Goal: Task Accomplishment & Management: Complete application form

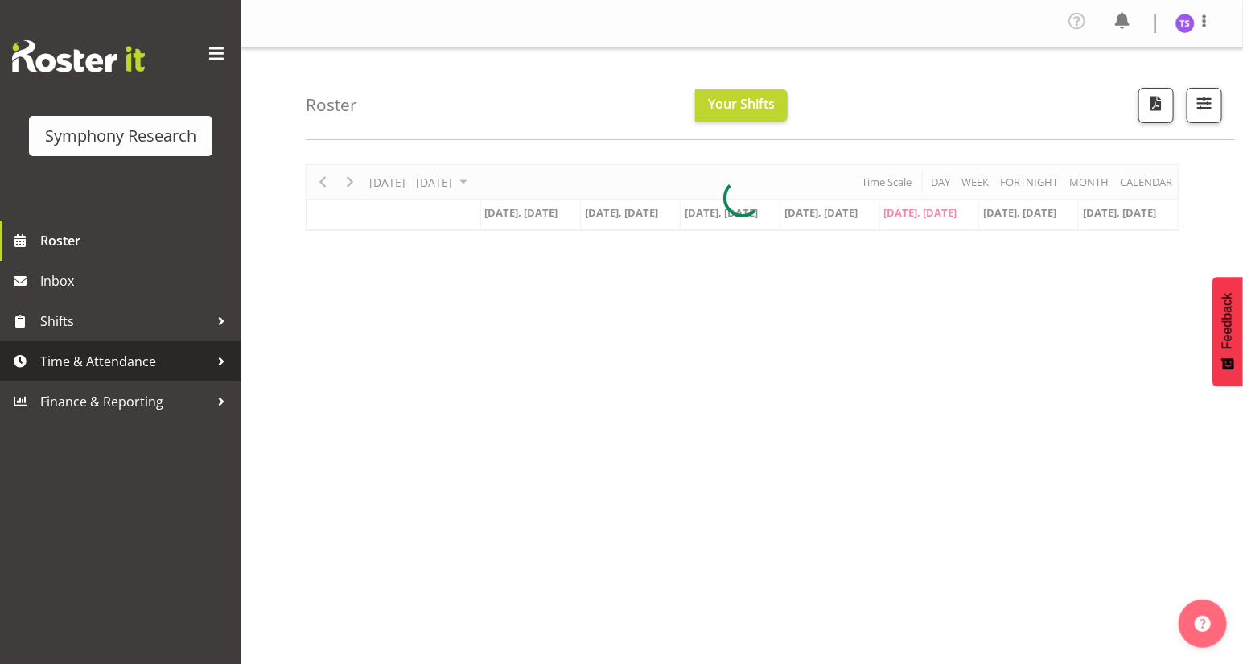
click at [118, 362] on span "Time & Attendance" at bounding box center [124, 361] width 169 height 24
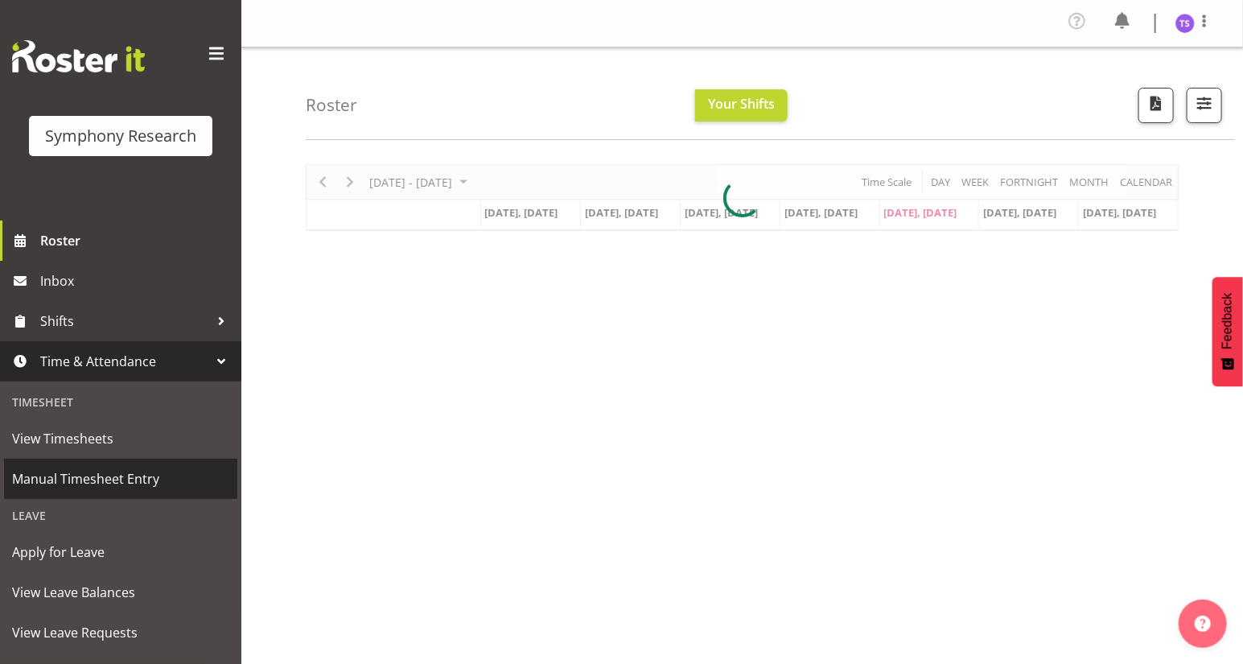
click at [105, 479] on span "Manual Timesheet Entry" at bounding box center [120, 479] width 217 height 24
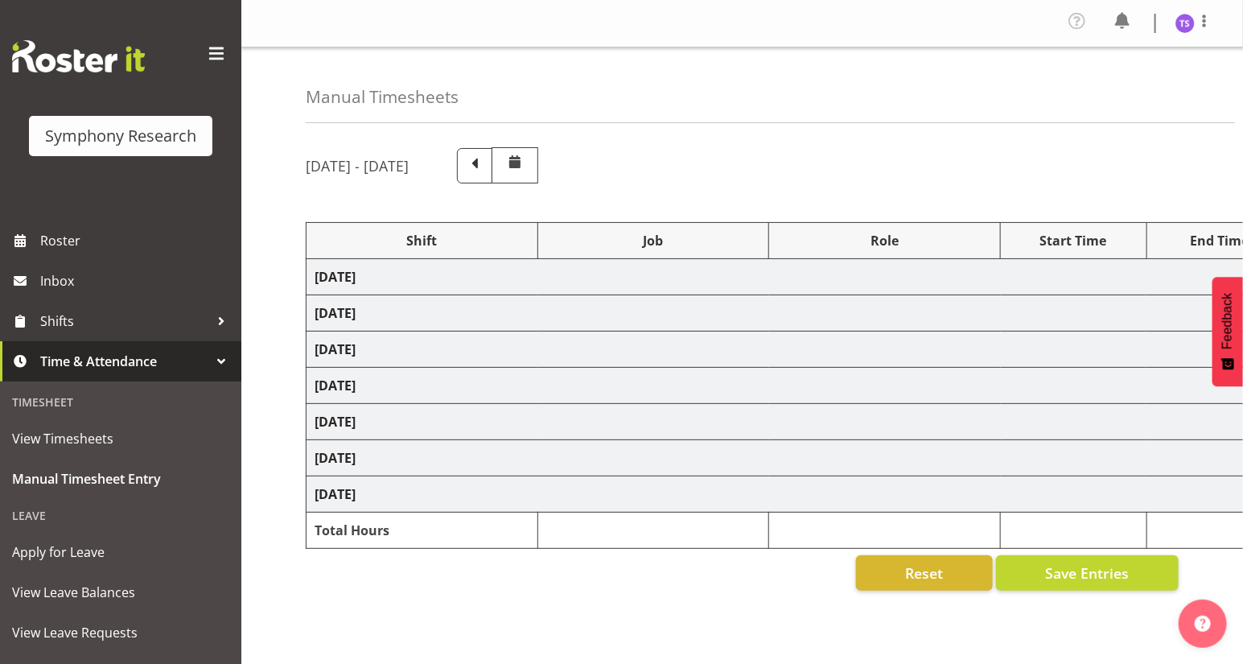
select select "32690"
select select "9636"
select select "47"
select select "81297"
select select "10587"
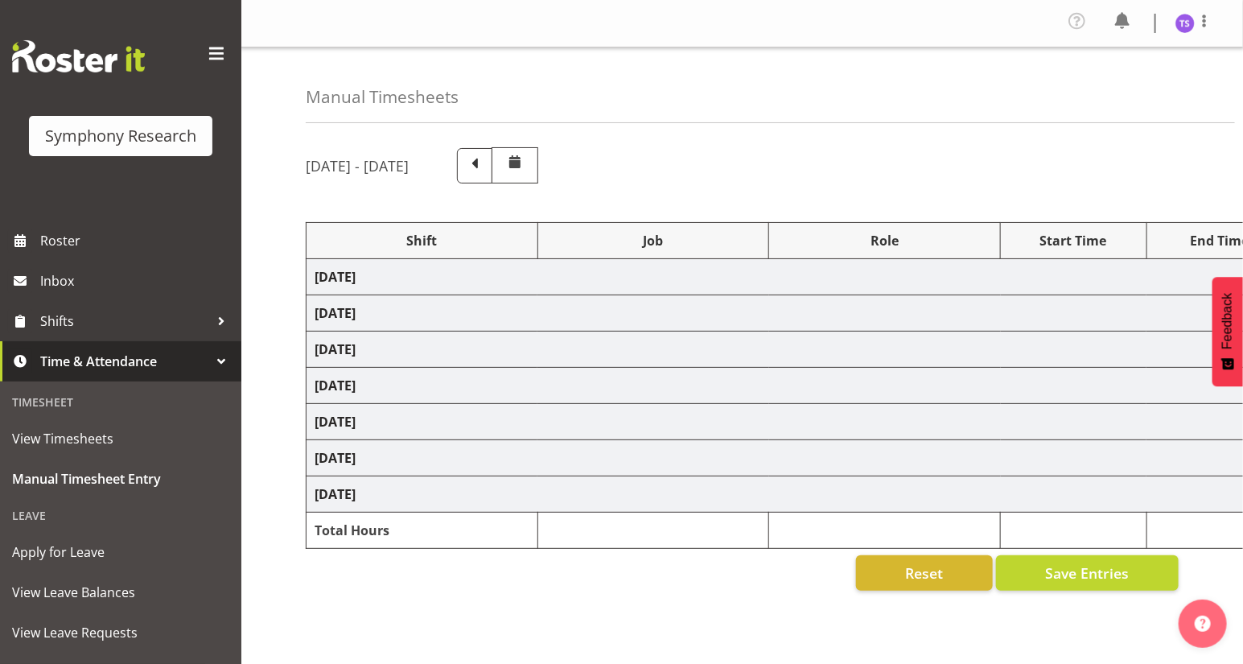
select select "81297"
select select "10587"
select select "47"
select select "32690"
select select "9636"
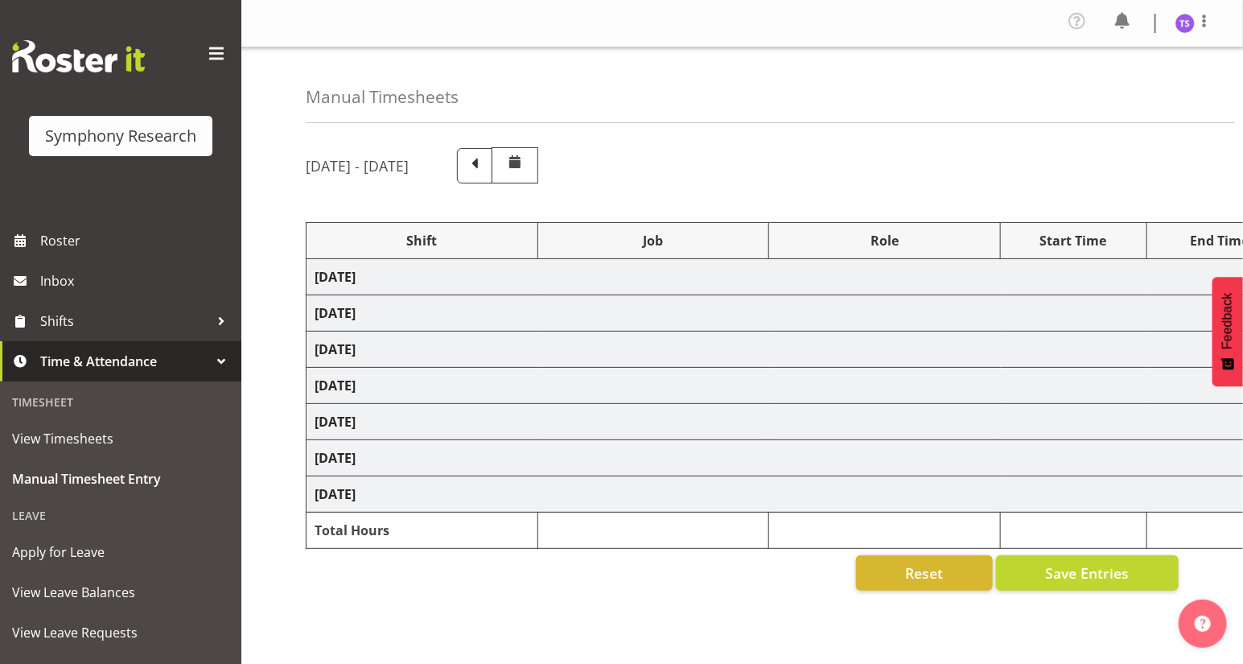
select select "47"
select select "32690"
select select "9636"
select select "47"
select select "32690"
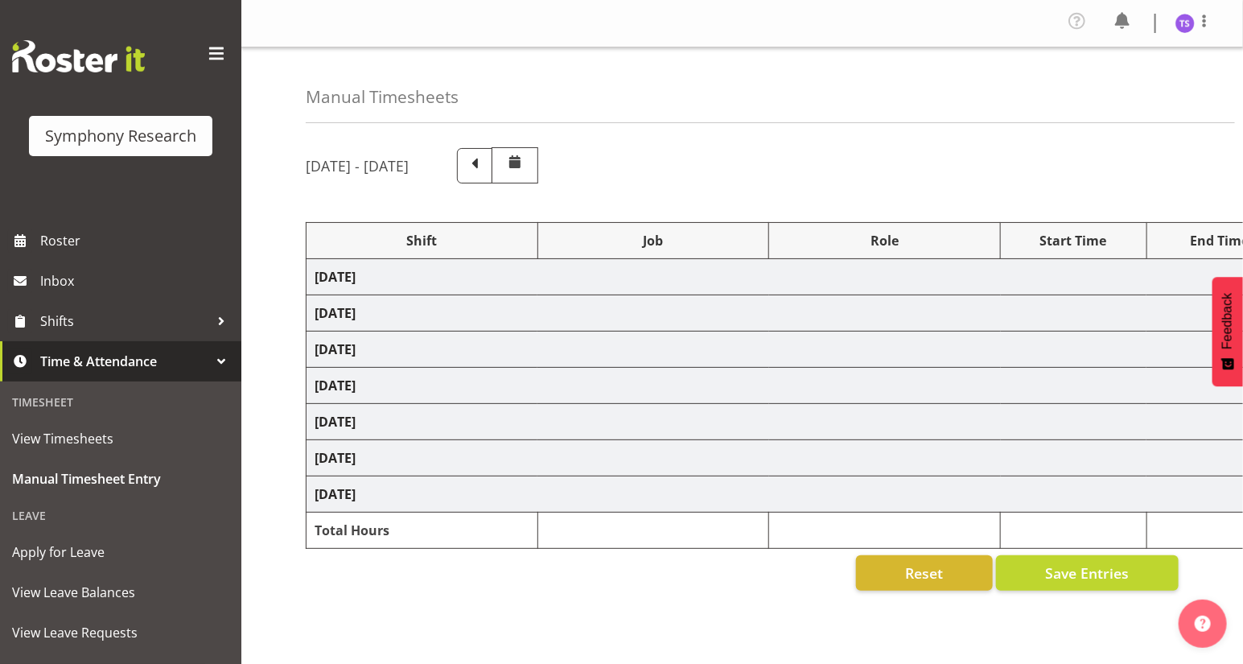
select select "9636"
select select "47"
select select "41604"
select select "10527"
select select "47"
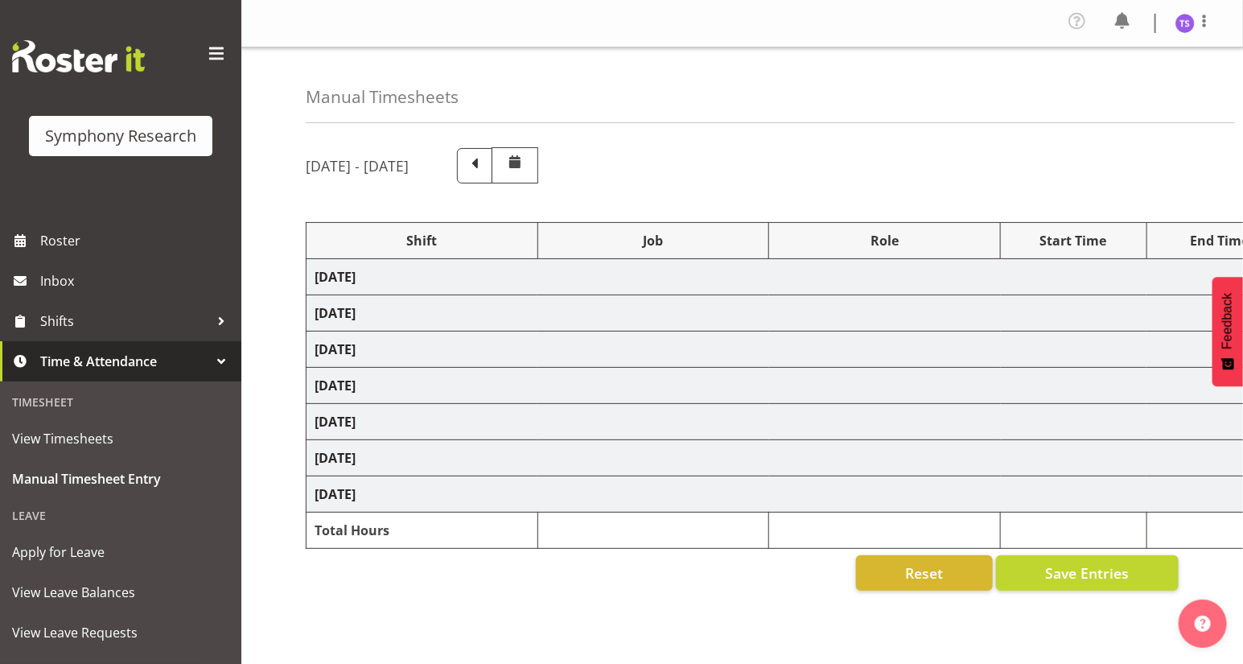
select select "32690"
select select "9636"
select select "47"
select select "81297"
select select "10587"
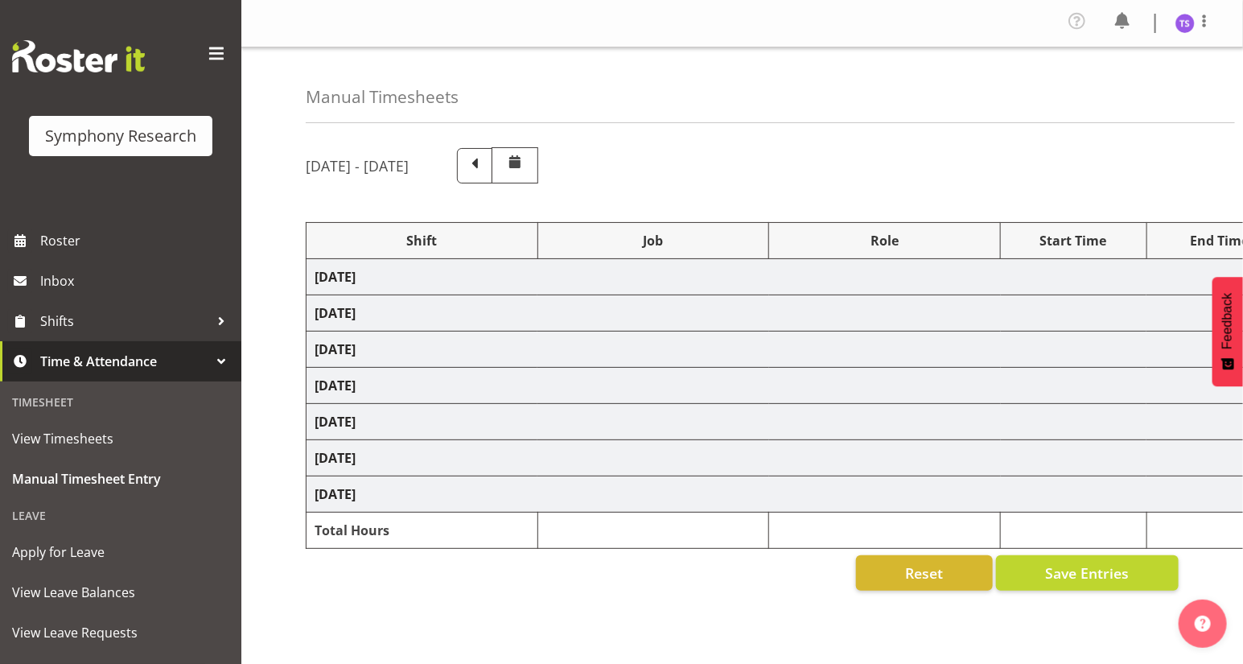
select select "47"
select select "32690"
select select "9636"
select select "47"
select select "81297"
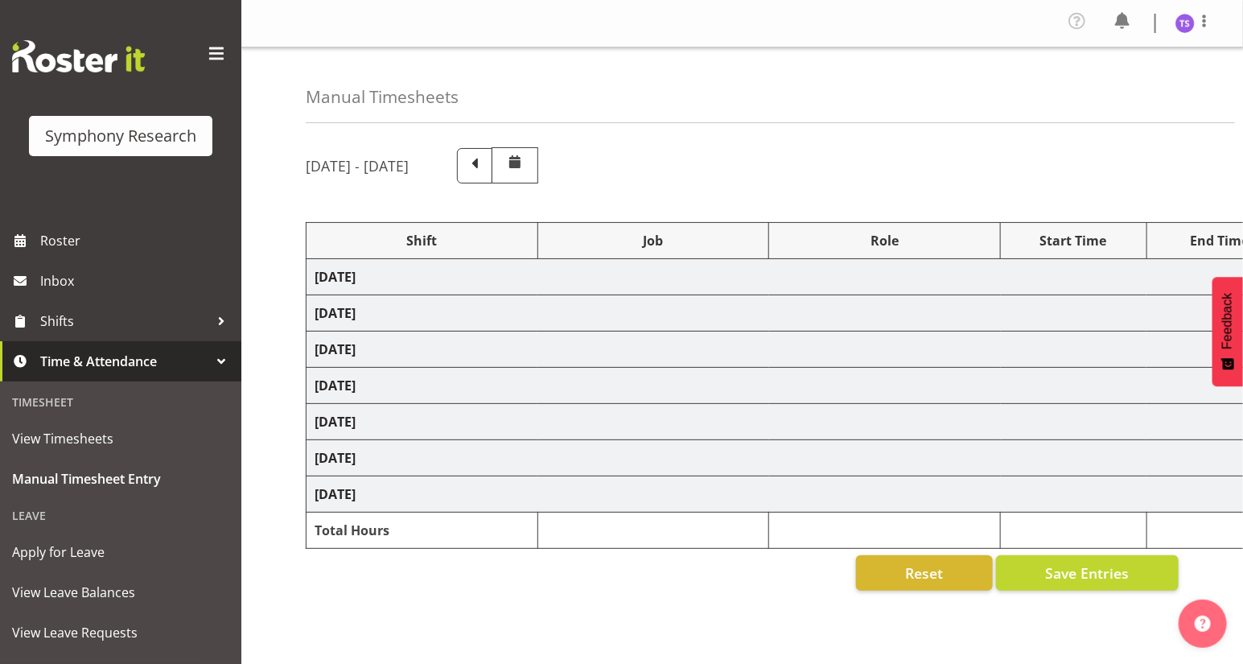
select select "10587"
select select "47"
select select "81297"
select select "10587"
select select "47"
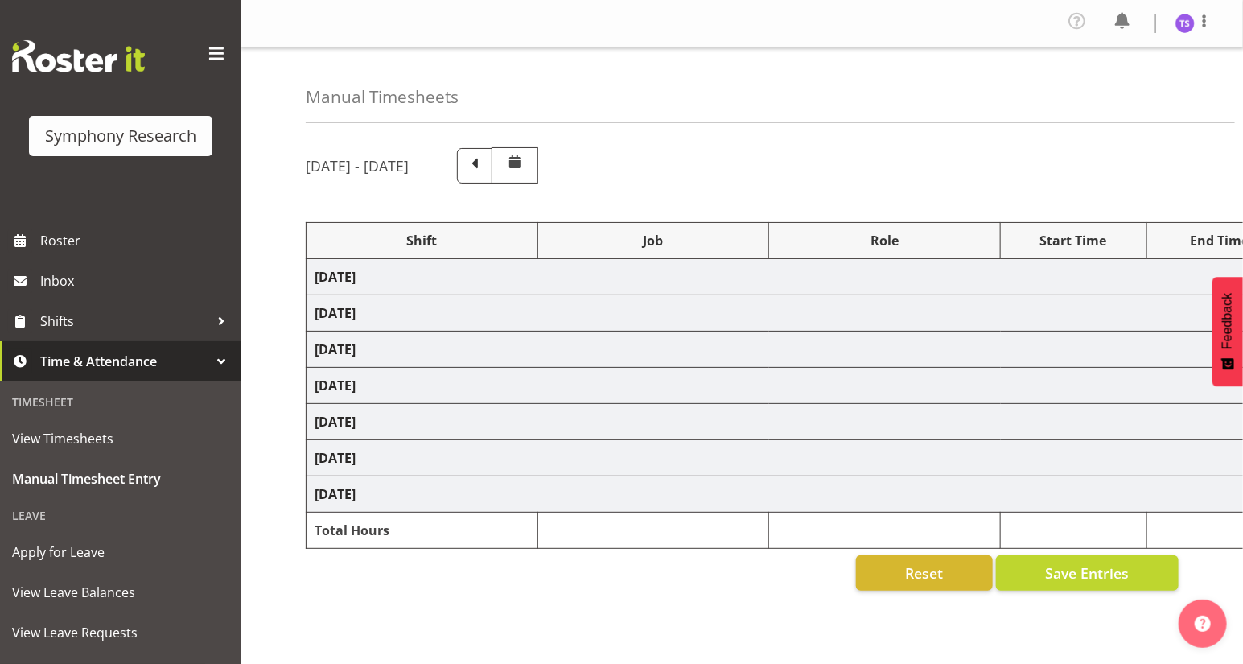
select select "81297"
select select "10587"
select select "47"
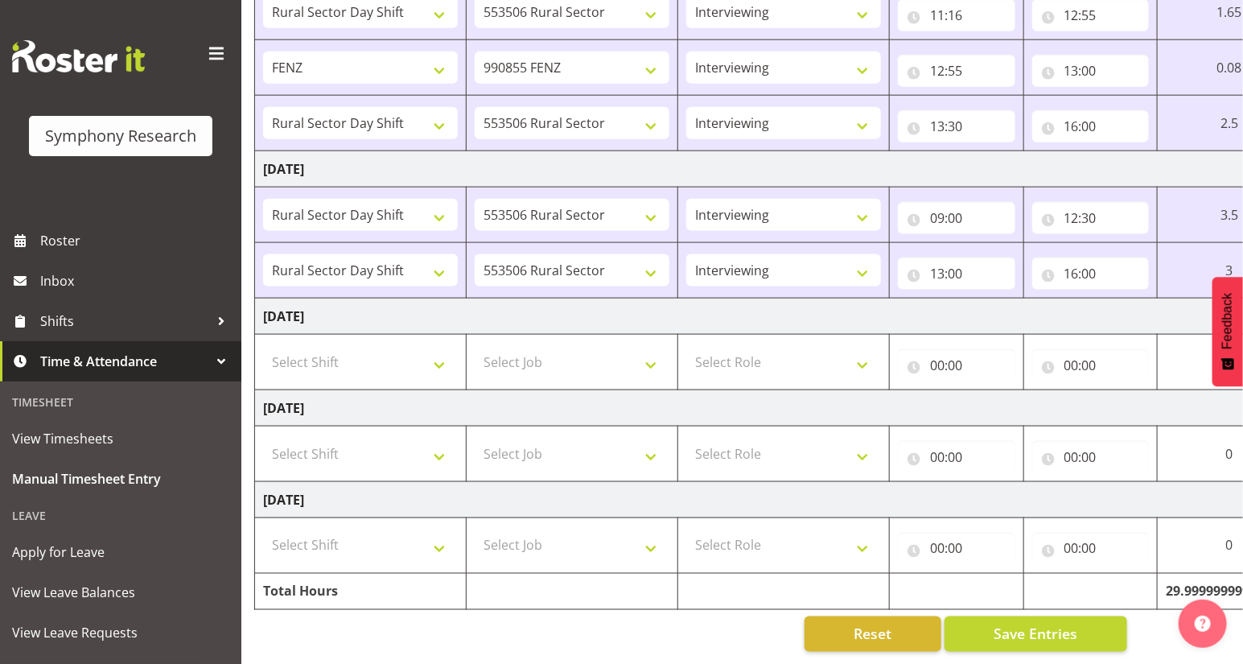
scroll to position [0, 188]
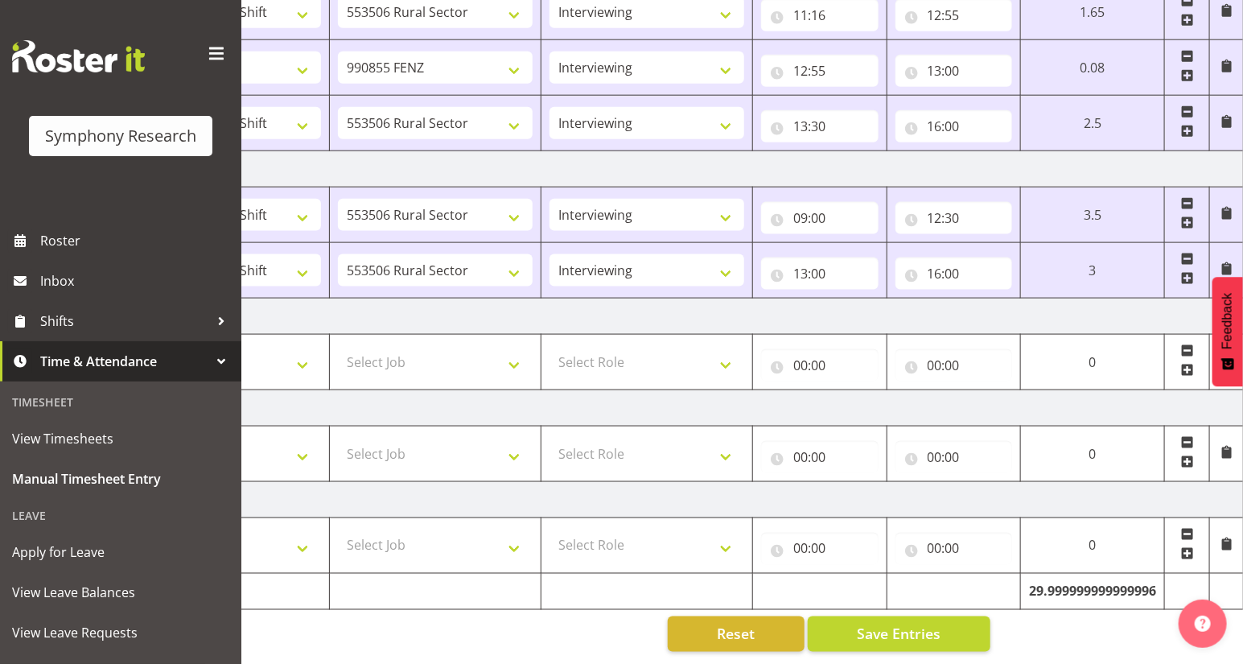
click at [1190, 272] on span at bounding box center [1187, 278] width 13 height 13
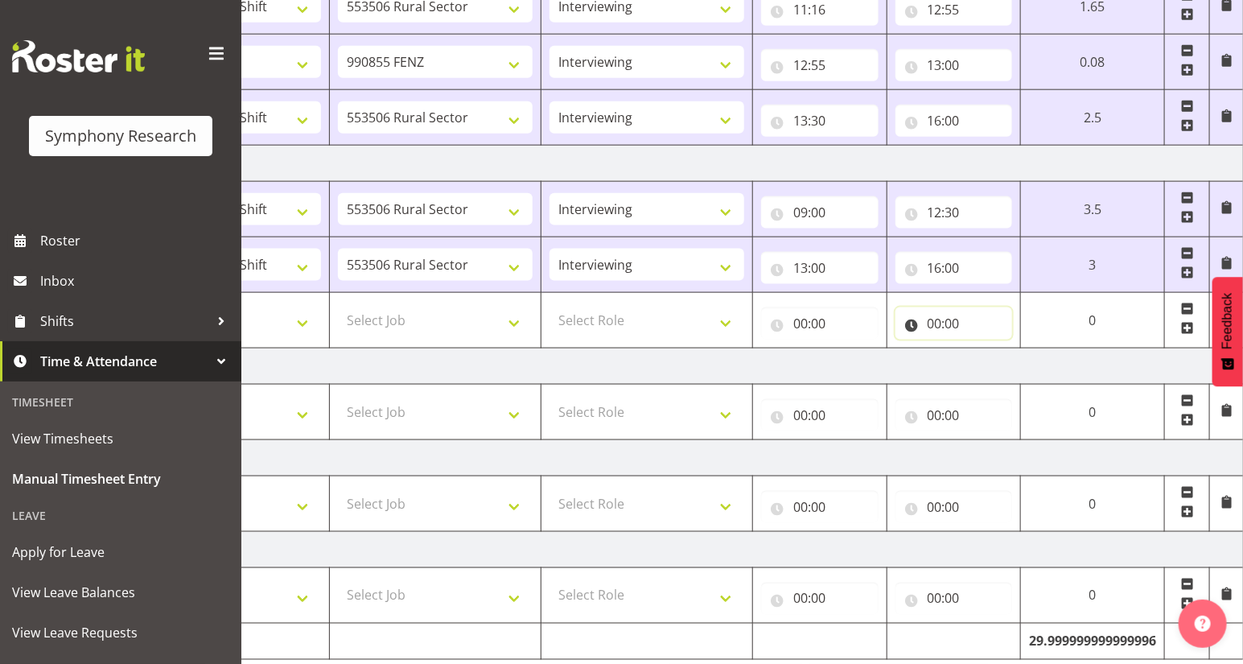
click at [934, 324] on input "00:00" at bounding box center [954, 323] width 117 height 32
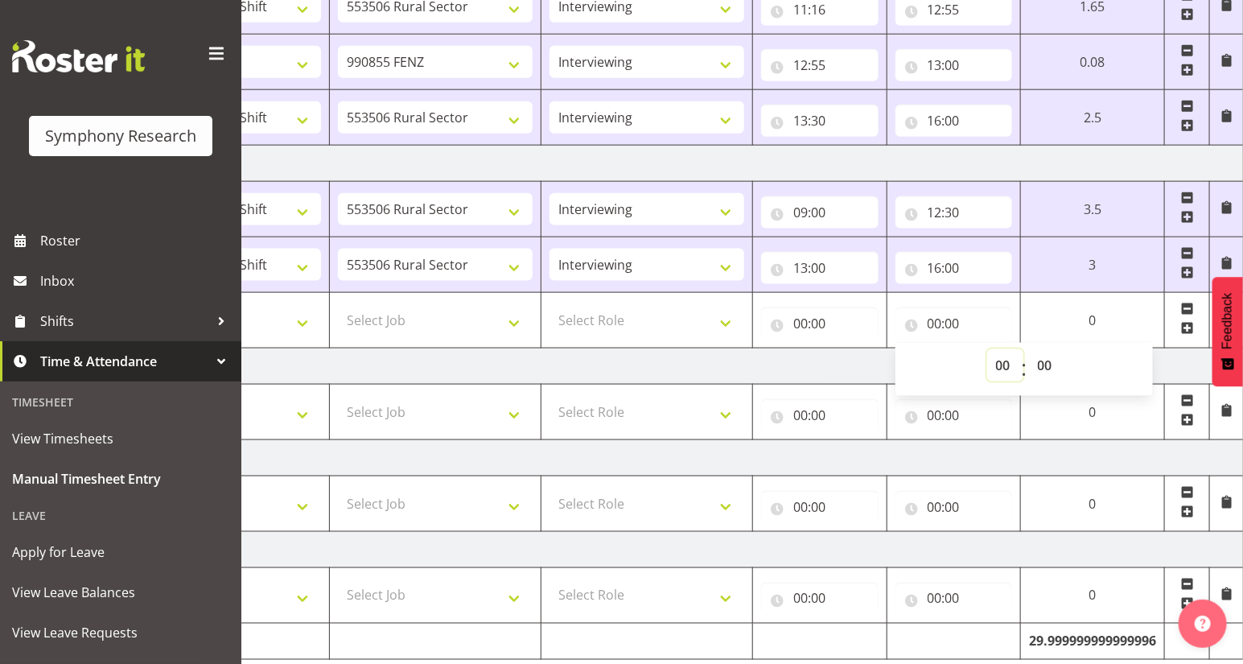
click at [997, 364] on select "00 01 02 03 04 05 06 07 08 09 10 11 12 13 14 15 16 17 18 19 20 21 22 23" at bounding box center [1005, 365] width 36 height 32
select select "19"
click at [1024, 349] on select "00 01 02 03 04 05 06 07 08 09 10 11 12 13 14 15 16 17 18 19 20 21 22 23" at bounding box center [1005, 365] width 36 height 32
type input "19:00"
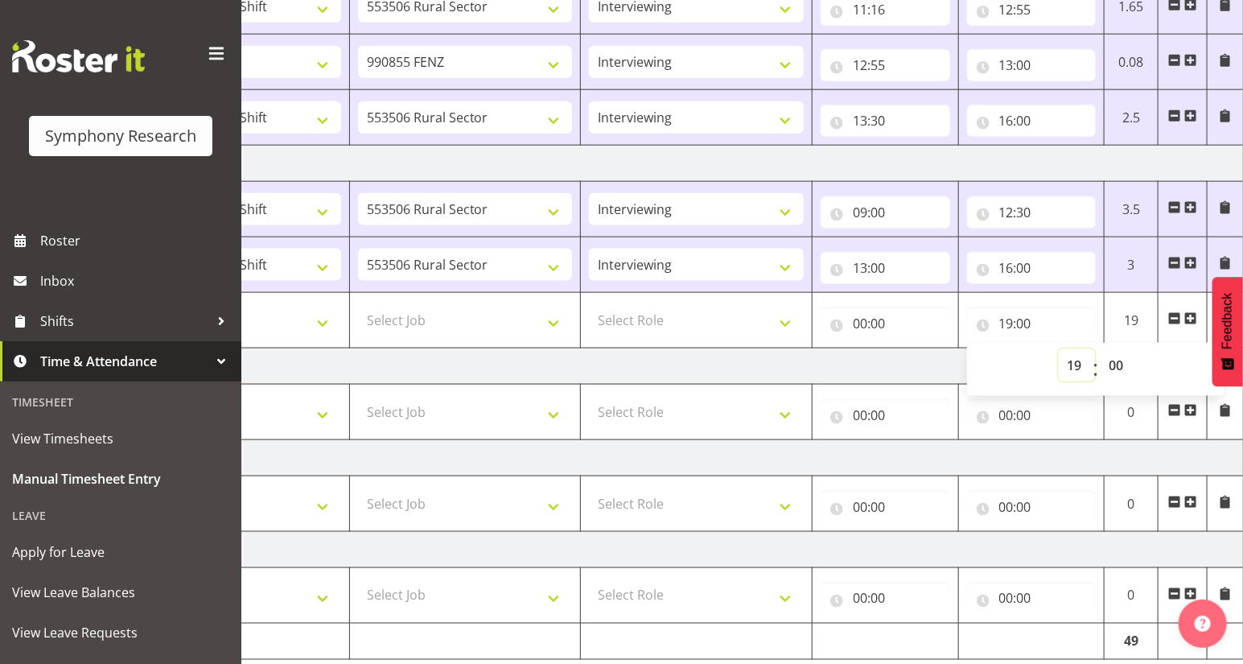
click at [1073, 362] on select "00 01 02 03 04 05 06 07 08 09 10 11 12 13 14 15 16 17 18 19 20 21 22 23" at bounding box center [1077, 365] width 36 height 32
select select "18"
click at [1059, 349] on select "00 01 02 03 04 05 06 07 08 09 10 11 12 13 14 15 16 17 18 19 20 21 22 23" at bounding box center [1077, 365] width 36 height 32
type input "18:00"
click at [863, 327] on input "00:00" at bounding box center [886, 323] width 130 height 32
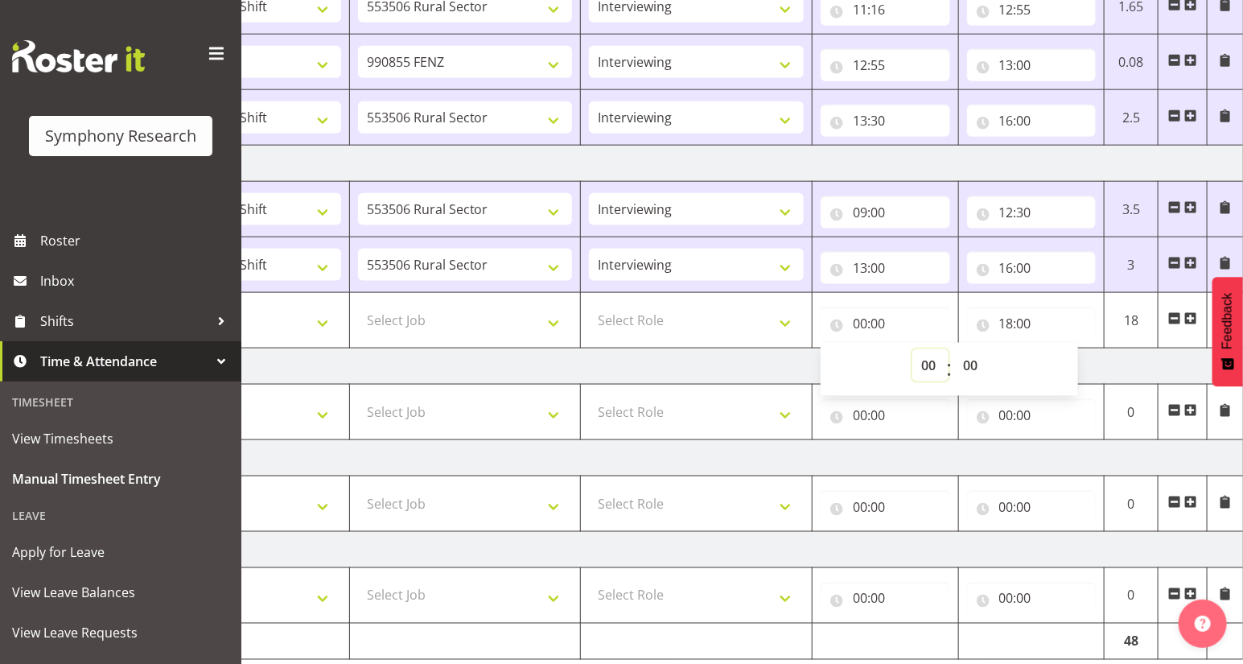
click at [924, 361] on select "00 01 02 03 04 05 06 07 08 09 10 11 12 13 14 15 16 17 18 19 20 21 22 23" at bounding box center [931, 365] width 36 height 32
select select "17"
click at [913, 349] on select "00 01 02 03 04 05 06 07 08 09 10 11 12 13 14 15 16 17 18 19 20 21 22 23" at bounding box center [931, 365] width 36 height 32
type input "17:00"
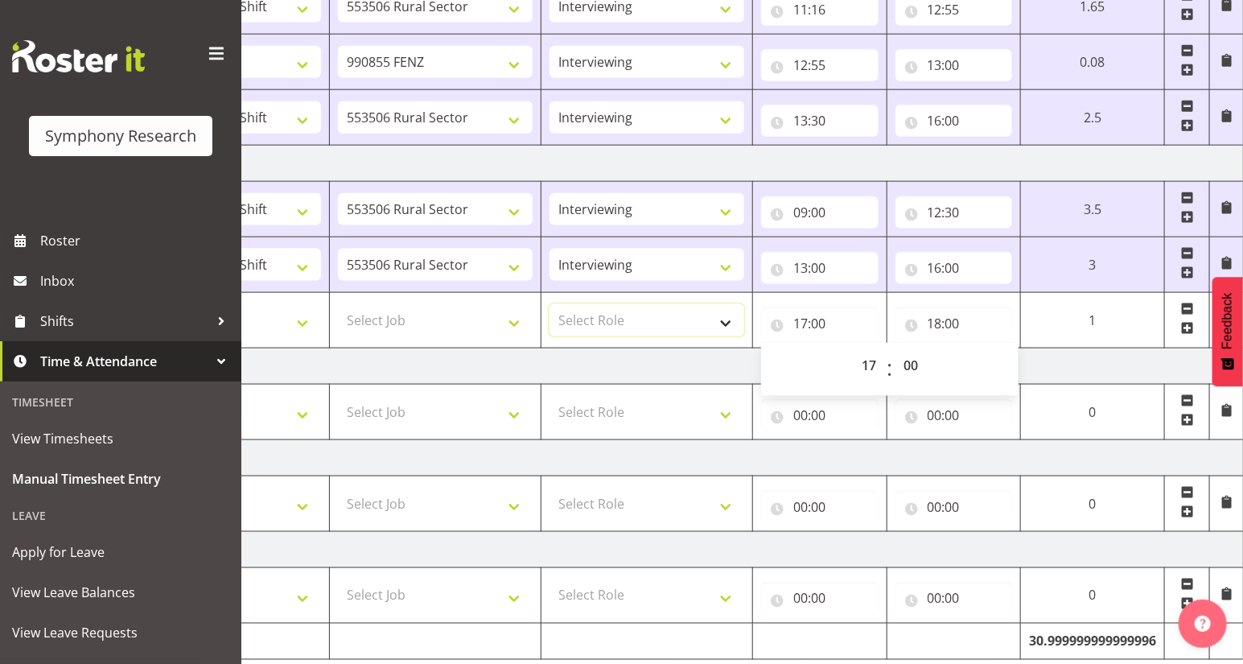
click at [719, 320] on select "Select Role Briefing Interviewing" at bounding box center [647, 320] width 195 height 32
select select "297"
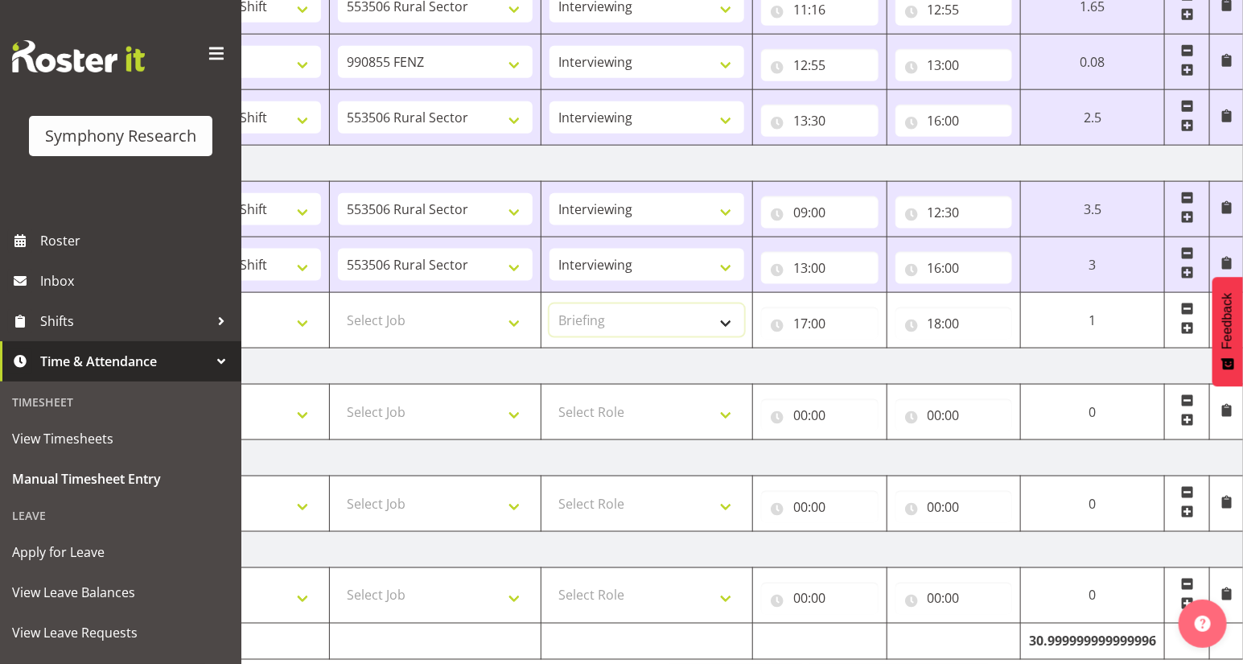
click at [550, 304] on select "Select Role Briefing Interviewing" at bounding box center [647, 320] width 195 height 32
click at [509, 320] on select "Select Job 550060 IF Admin 553492 World Poll Aus Wave 2 Main 2025 553493 World …" at bounding box center [435, 320] width 195 height 32
select select "10587"
click at [338, 304] on select "Select Job 550060 IF Admin 553492 World Poll Aus Wave 2 Main 2025 553493 World …" at bounding box center [435, 320] width 195 height 32
click at [299, 315] on select "Select Shift !!Weekend Residential (Roster IT Shift Label) *Business 9/10am ~ 4…" at bounding box center [223, 320] width 195 height 32
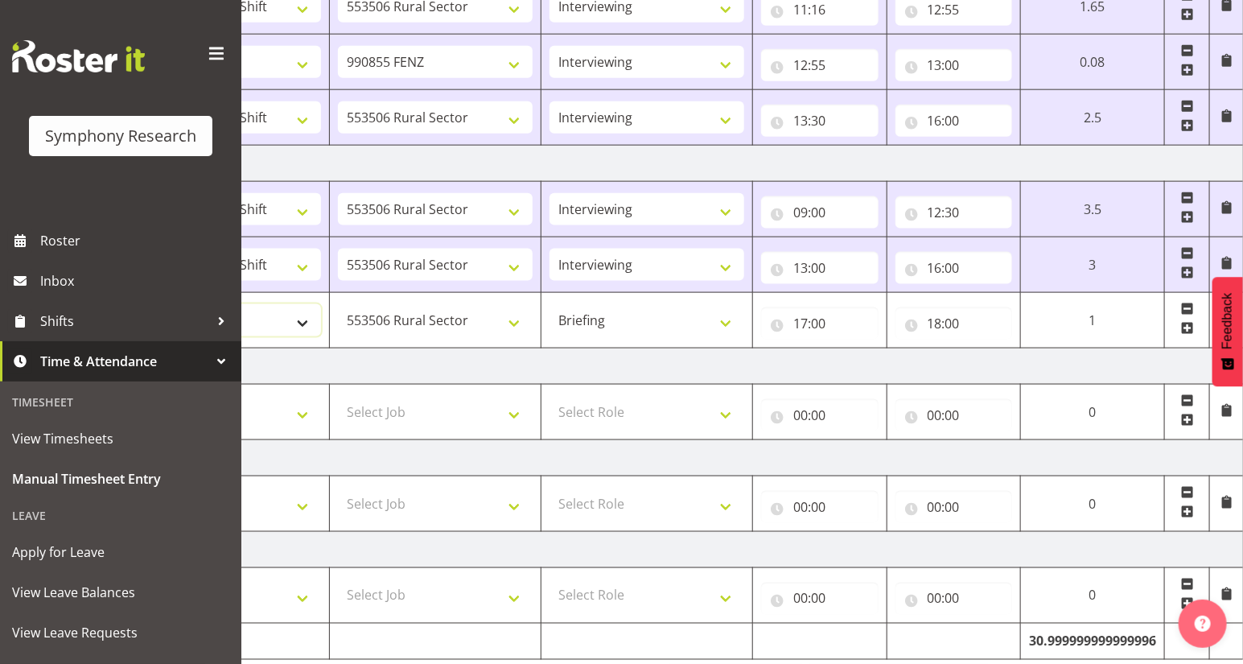
select select "81298"
click at [126, 304] on select "Select Shift !!Weekend Residential (Roster IT Shift Label) *Business 9/10am ~ 4…" at bounding box center [223, 320] width 195 height 32
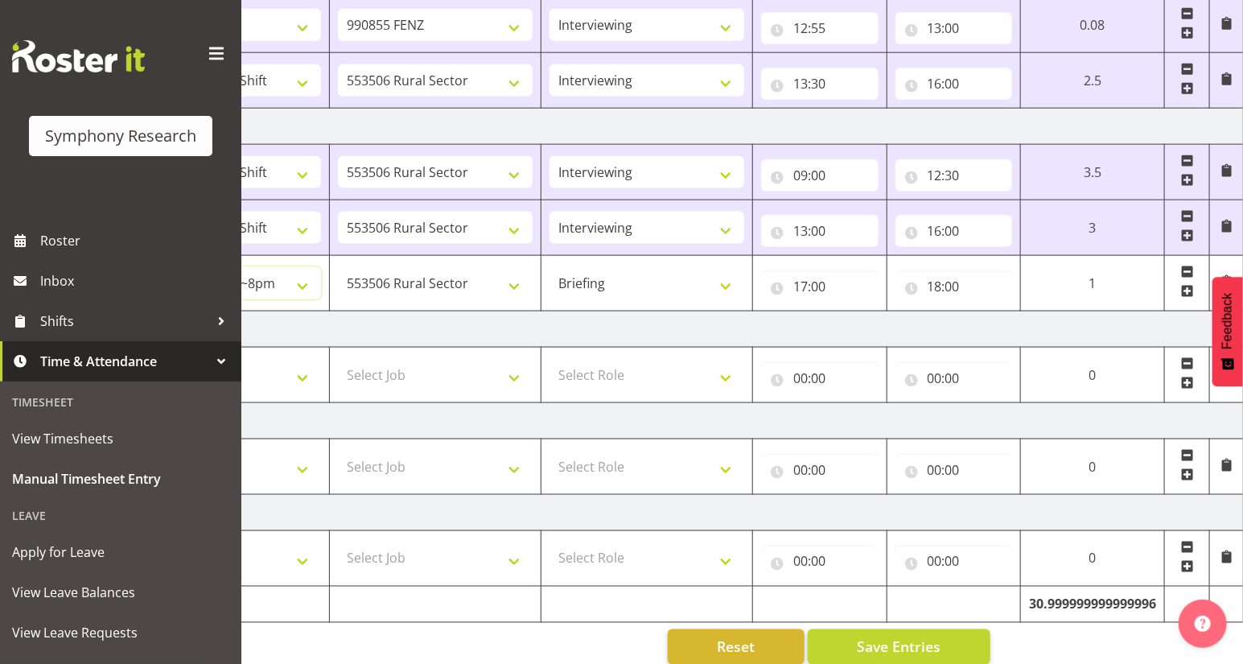
scroll to position [888, 0]
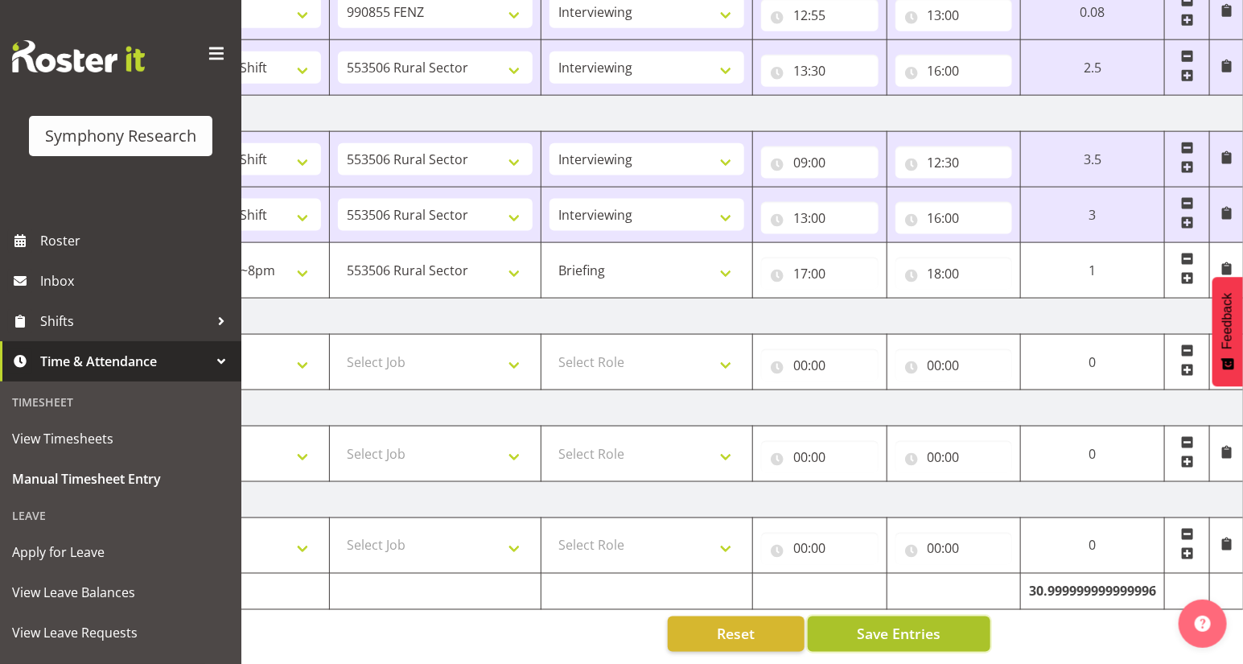
click at [898, 629] on span "Save Entries" at bounding box center [899, 634] width 84 height 21
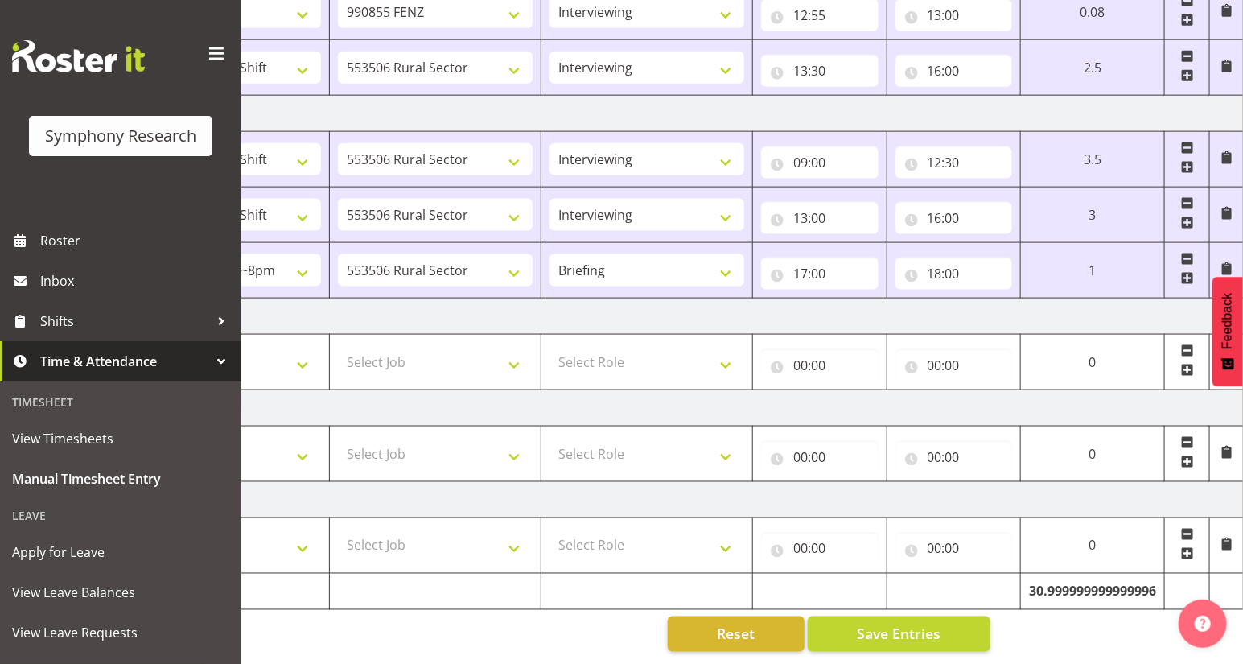
click at [1189, 272] on span at bounding box center [1187, 278] width 13 height 13
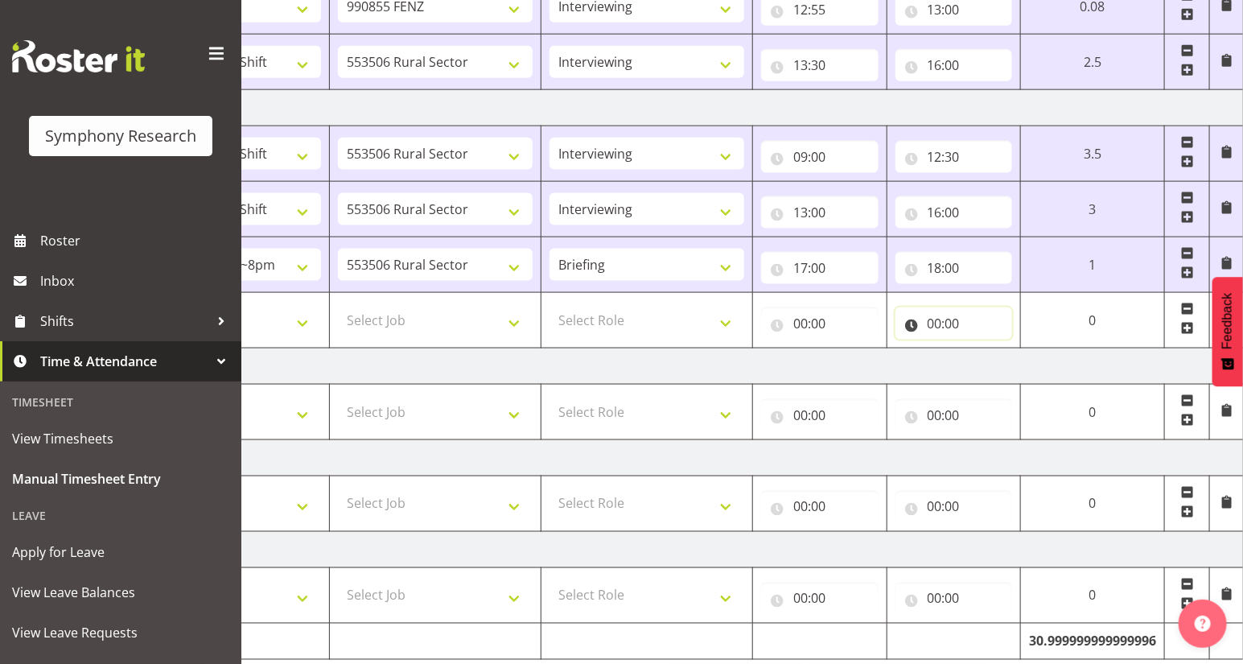
click at [927, 320] on input "00:00" at bounding box center [954, 323] width 117 height 32
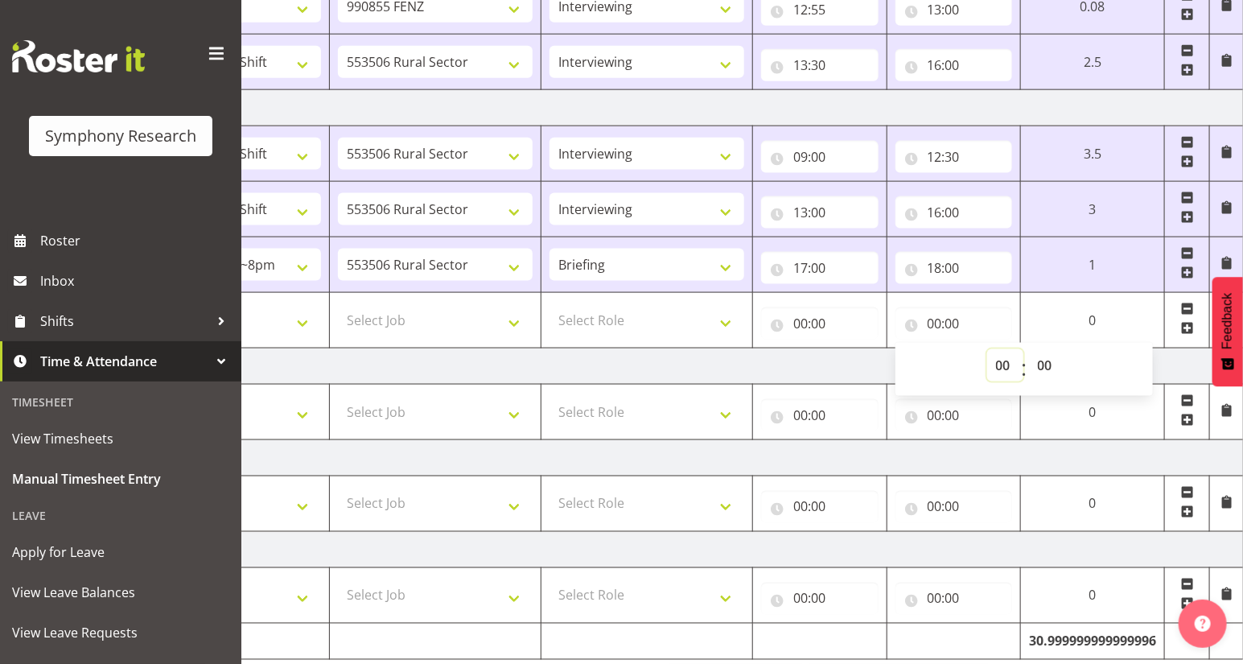
click at [993, 361] on select "00 01 02 03 04 05 06 07 08 09 10 11 12 13 14 15 16 17 18 19 20 21 22 23" at bounding box center [1005, 365] width 36 height 32
select select "19"
click at [1024, 349] on select "00 01 02 03 04 05 06 07 08 09 10 11 12 13 14 15 16 17 18 19 20 21 22 23" at bounding box center [1005, 365] width 36 height 32
type input "19:00"
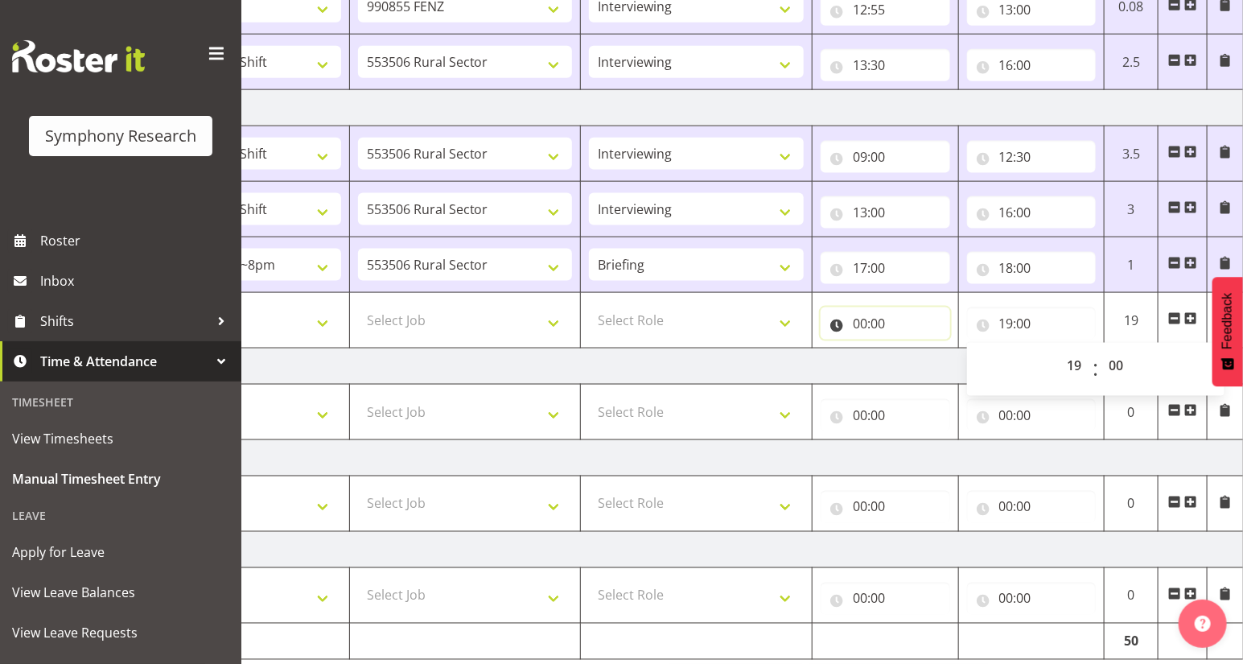
click at [836, 324] on input "00:00" at bounding box center [886, 323] width 130 height 32
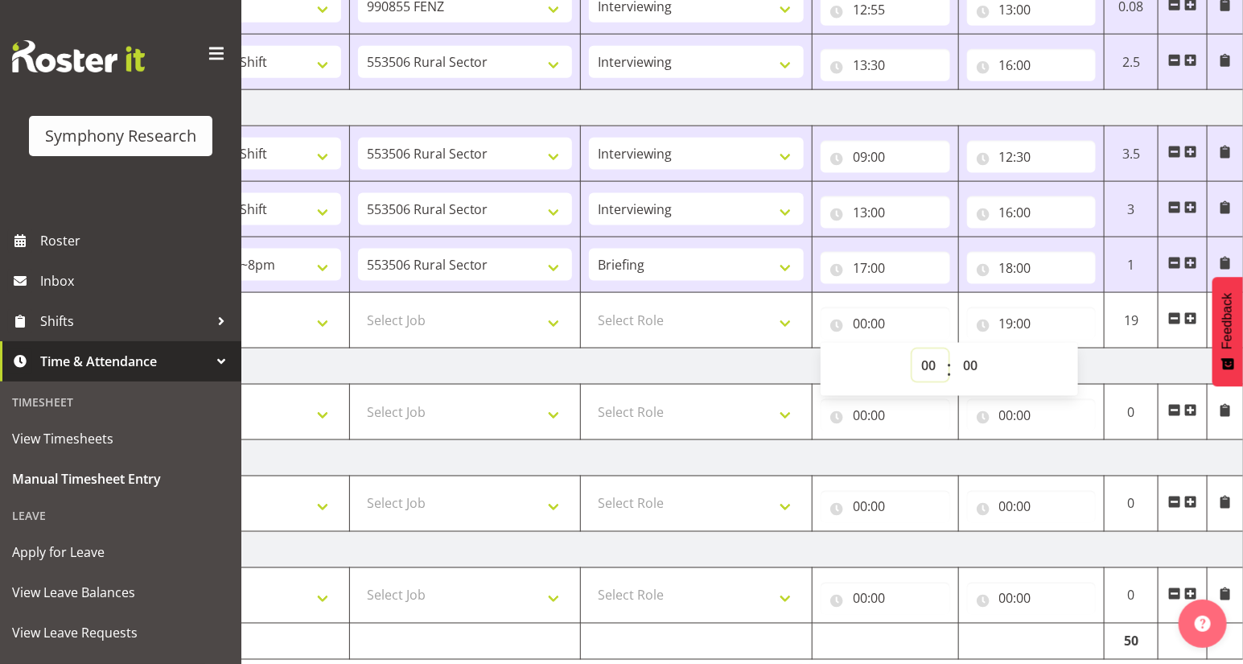
click at [920, 365] on select "00 01 02 03 04 05 06 07 08 09 10 11 12 13 14 15 16 17 18 19 20 21 22 23" at bounding box center [931, 365] width 36 height 32
select select "18"
click at [913, 349] on select "00 01 02 03 04 05 06 07 08 09 10 11 12 13 14 15 16 17 18 19 20 21 22 23" at bounding box center [931, 365] width 36 height 32
type input "18:00"
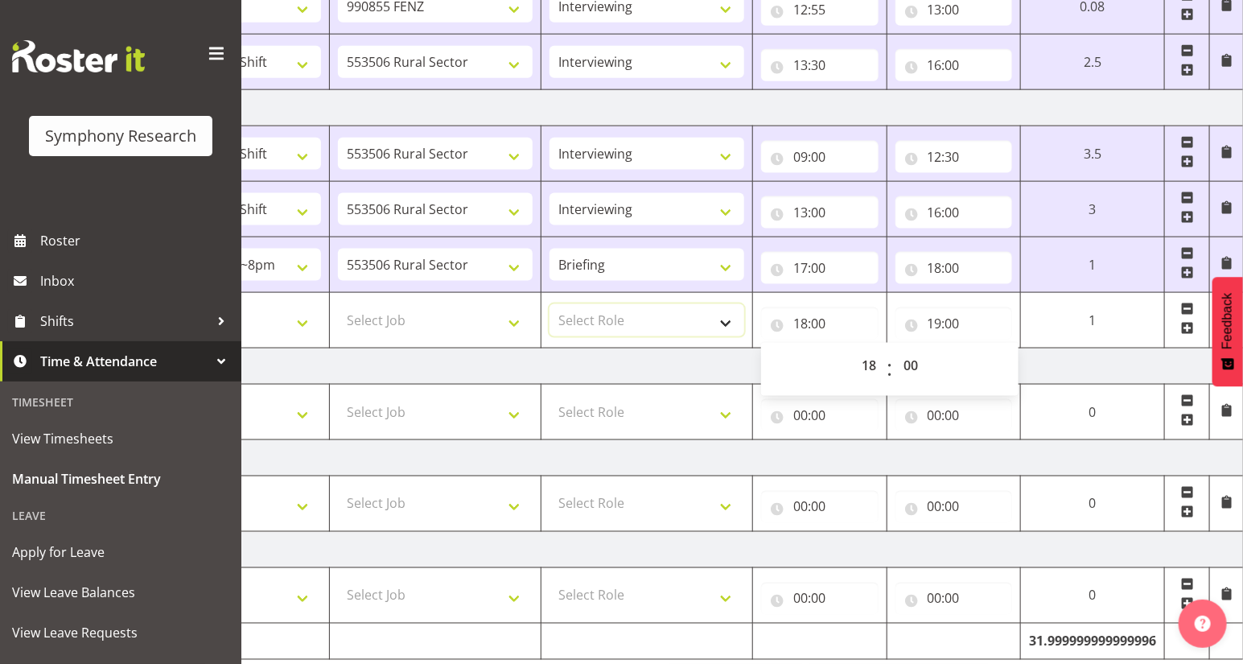
click at [722, 320] on select "Select Role Briefing Interviewing" at bounding box center [647, 320] width 195 height 32
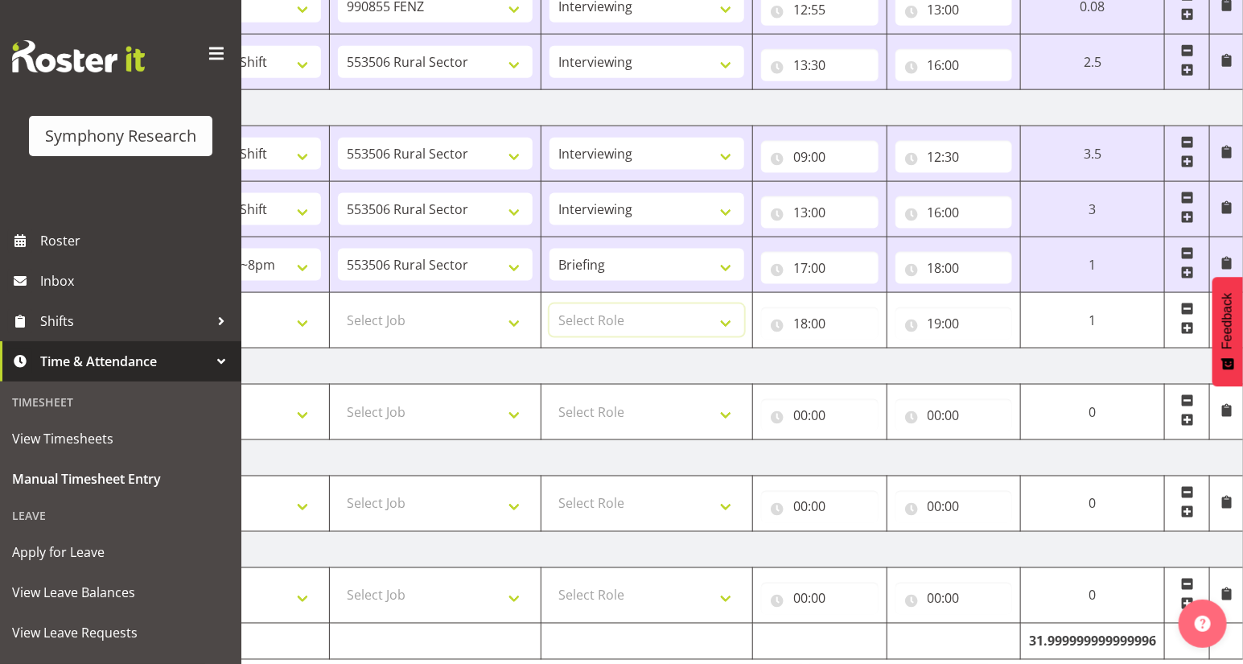
select select "47"
click at [550, 304] on select "Select Role Briefing Interviewing" at bounding box center [647, 320] width 195 height 32
click at [512, 320] on select "Select Job 550060 IF Admin 553492 World Poll Aus Wave 2 Main 2025 553493 World …" at bounding box center [435, 320] width 195 height 32
select select "10587"
click at [338, 304] on select "Select Job 550060 IF Admin 553492 World Poll Aus Wave 2 Main 2025 553493 World …" at bounding box center [435, 320] width 195 height 32
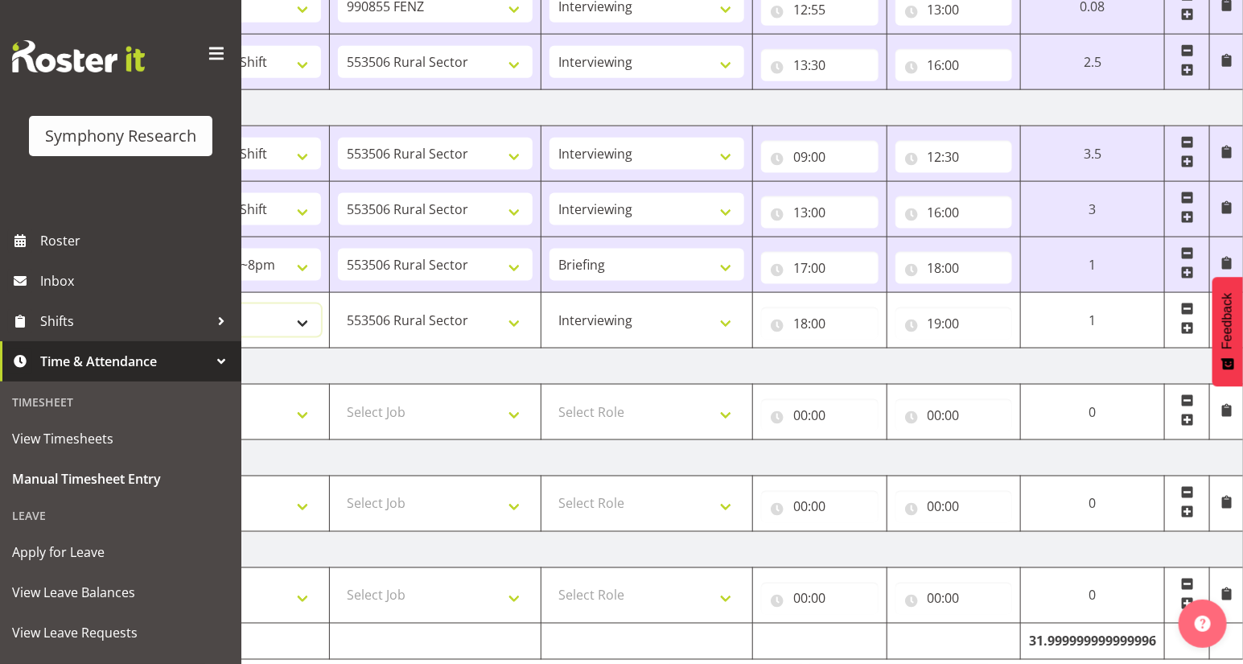
click at [298, 322] on select "Select Shift !!Weekend Residential (Roster IT Shift Label) *Business 9/10am ~ 4…" at bounding box center [223, 320] width 195 height 32
select select "81297"
click at [126, 304] on select "Select Shift !!Weekend Residential (Roster IT Shift Label) *Business 9/10am ~ 4…" at bounding box center [223, 320] width 195 height 32
click at [299, 265] on select "!!Weekend Residential (Roster IT Shift Label) *Business 9/10am ~ 4:30pm *Busine…" at bounding box center [223, 265] width 195 height 32
click at [126, 249] on select "!!Weekend Residential (Roster IT Shift Label) *Business 9/10am ~ 4:30pm *Busine…" at bounding box center [223, 265] width 195 height 32
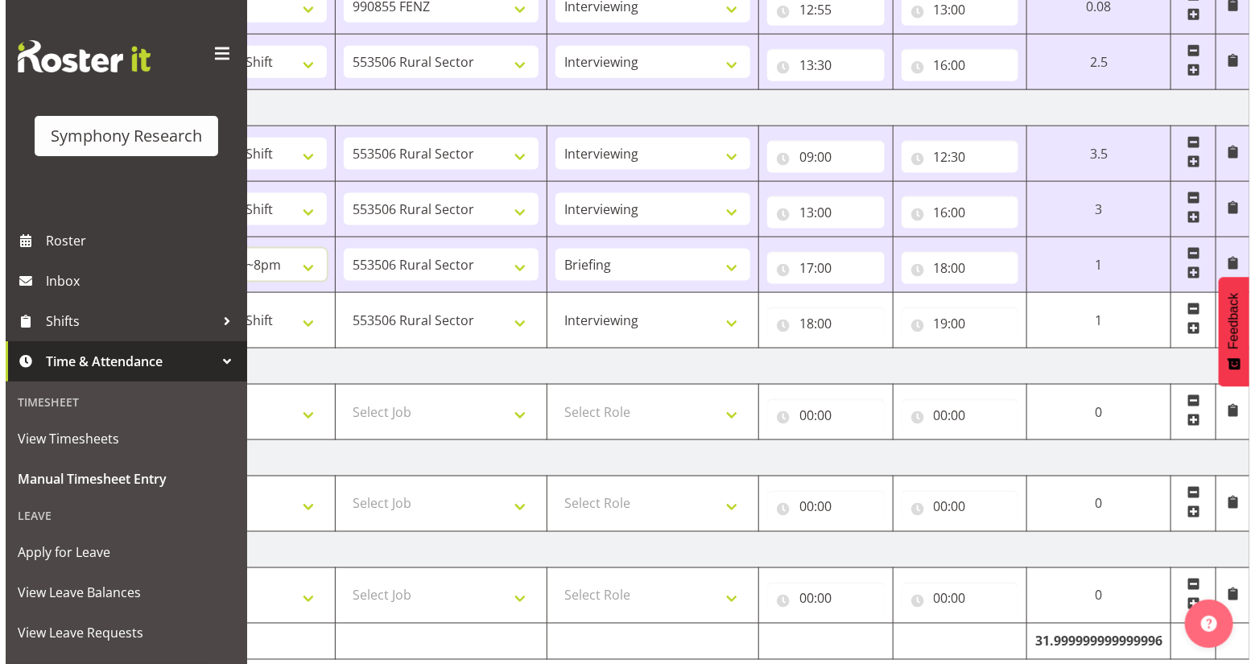
scroll to position [944, 0]
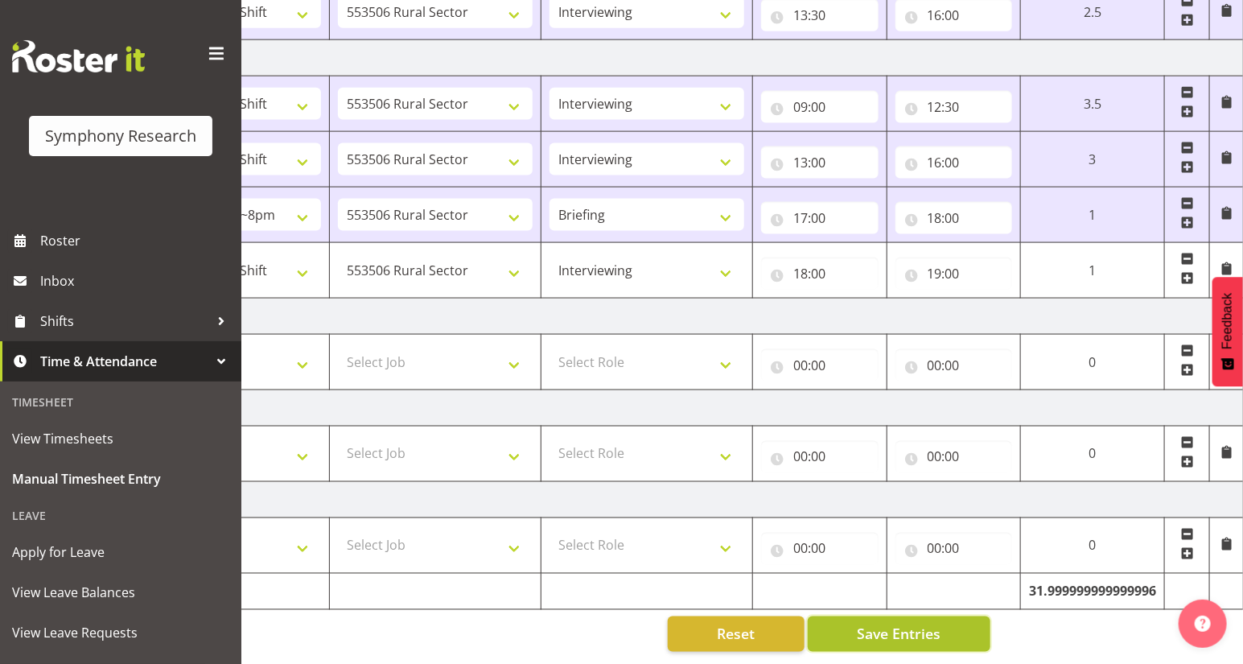
click at [898, 625] on span "Save Entries" at bounding box center [899, 634] width 84 height 21
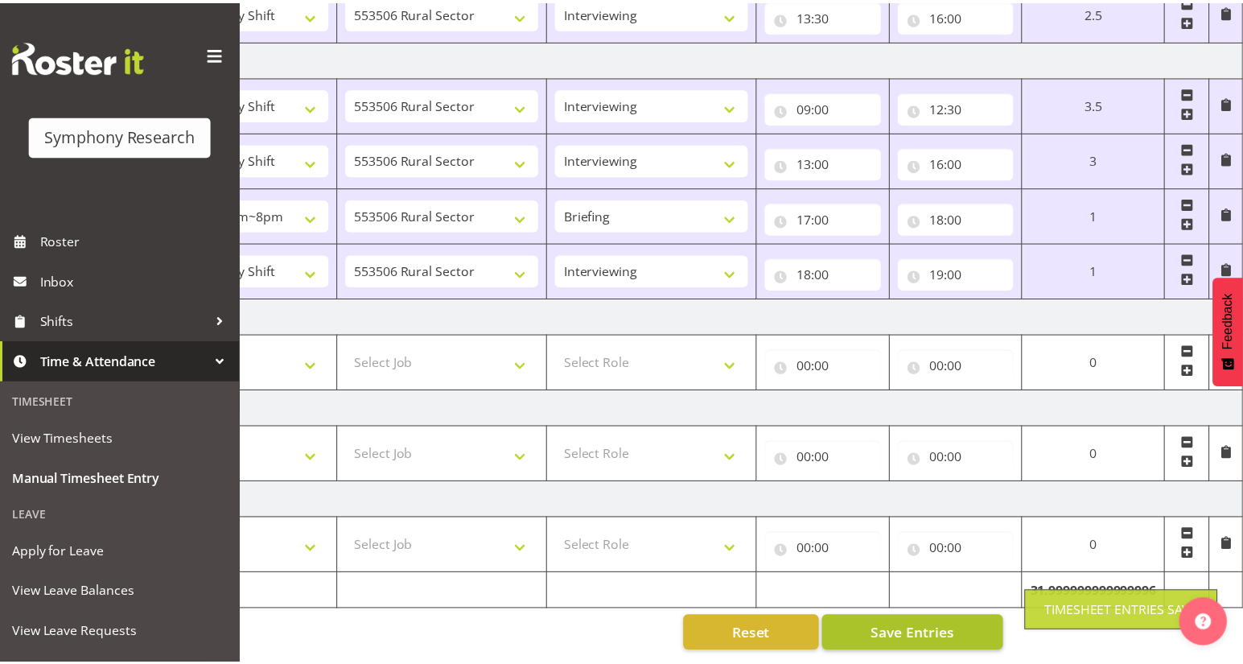
scroll to position [0, 177]
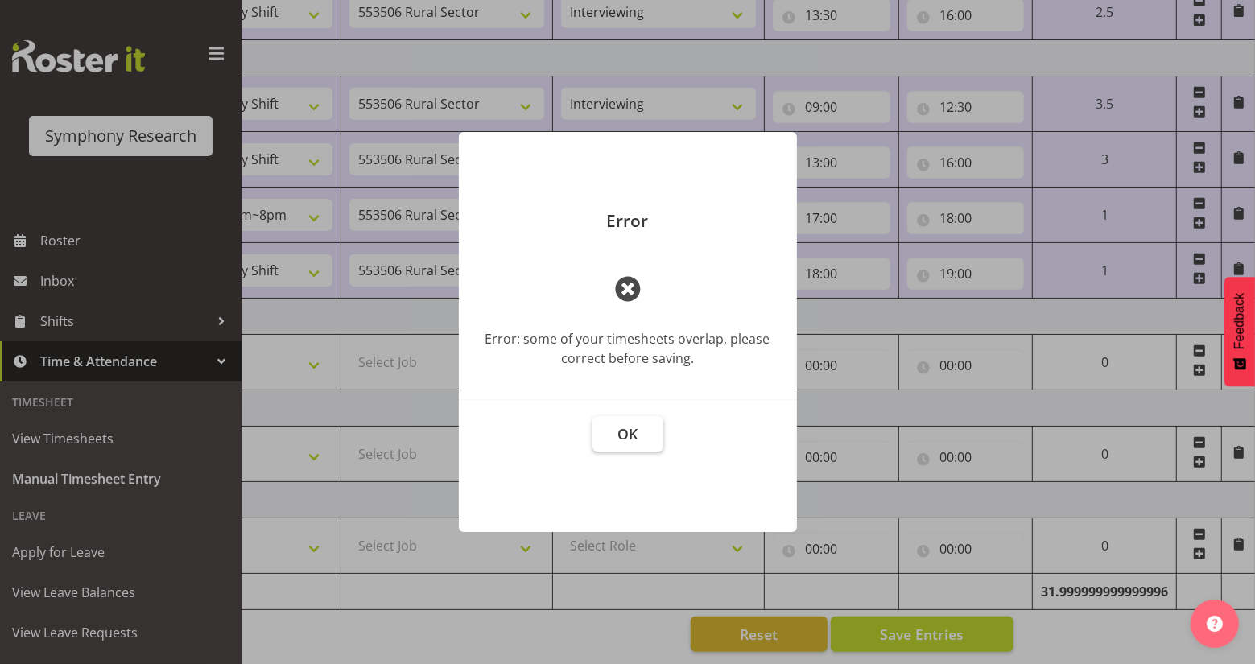
click at [616, 435] on button "OK" at bounding box center [627, 433] width 71 height 35
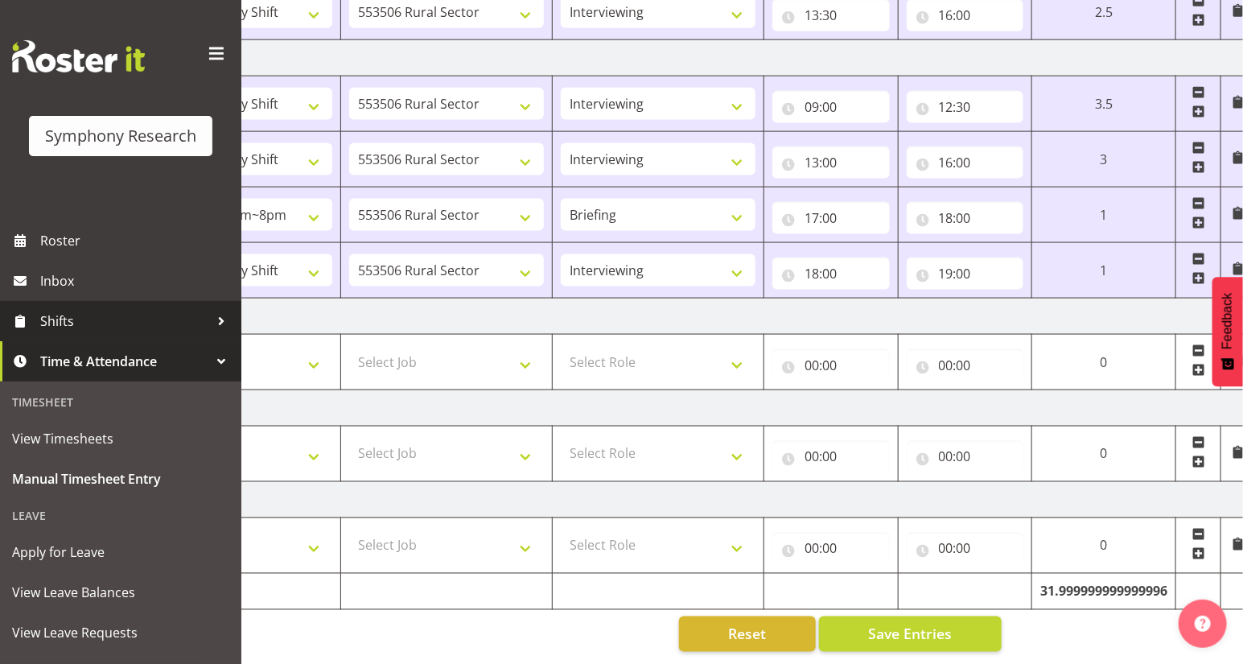
click at [52, 322] on span "Shifts" at bounding box center [124, 321] width 169 height 24
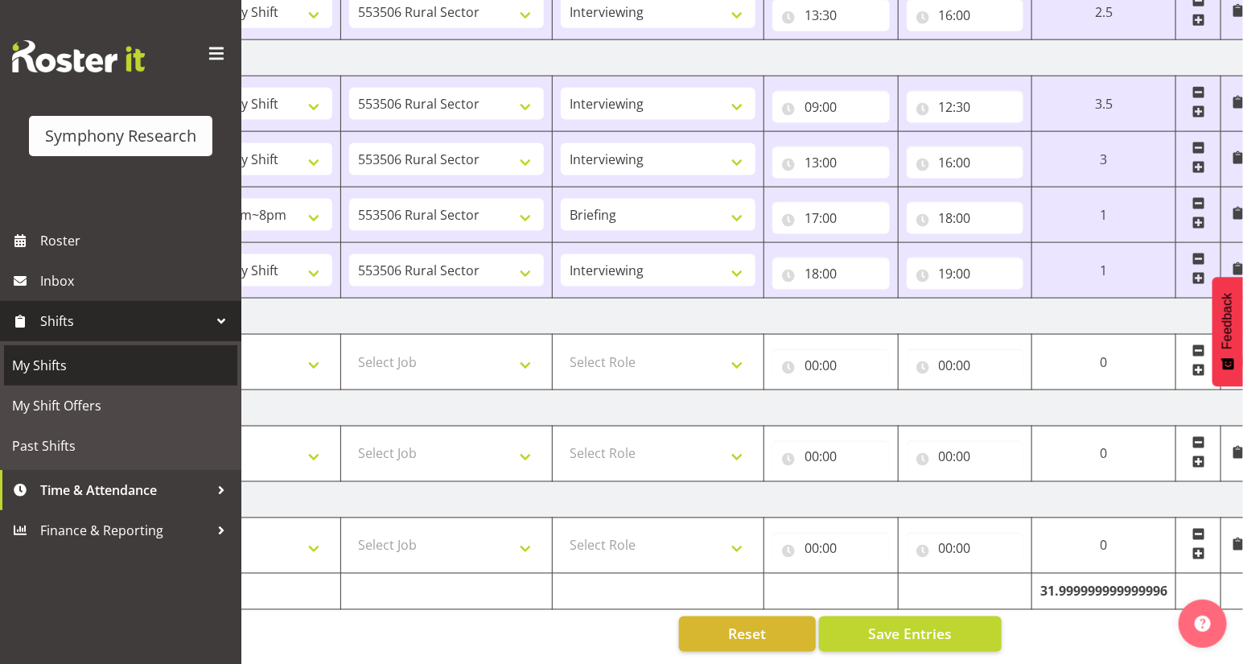
click at [47, 365] on span "My Shifts" at bounding box center [120, 365] width 217 height 24
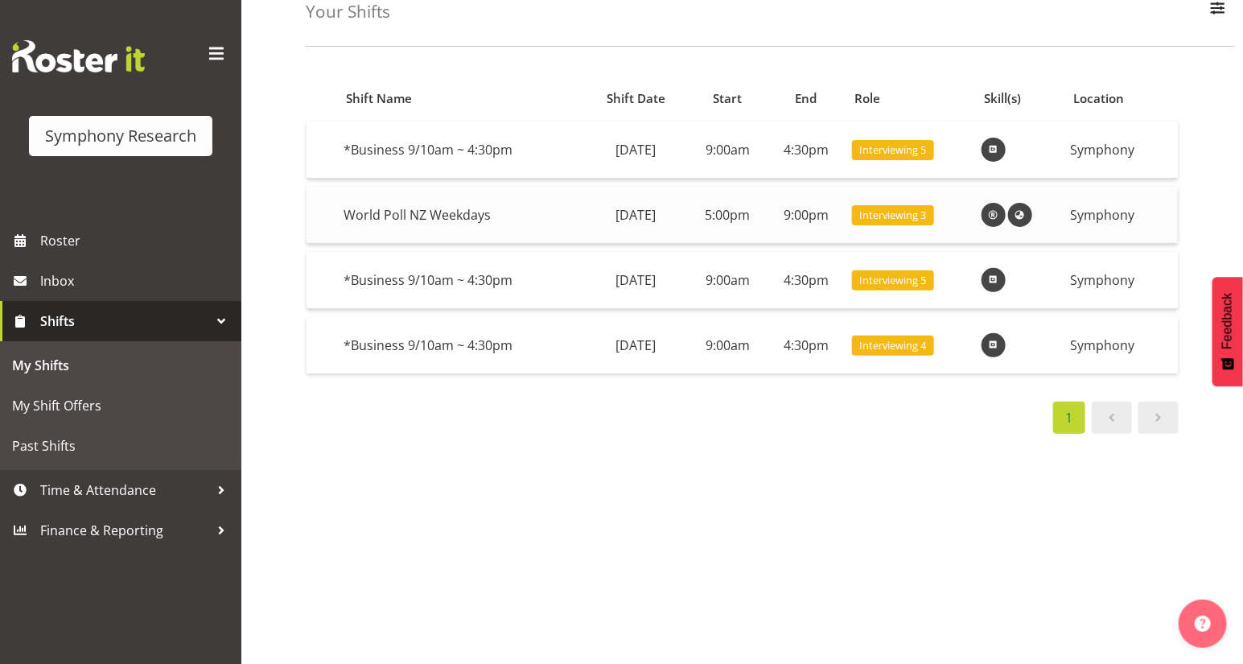
scroll to position [142, 0]
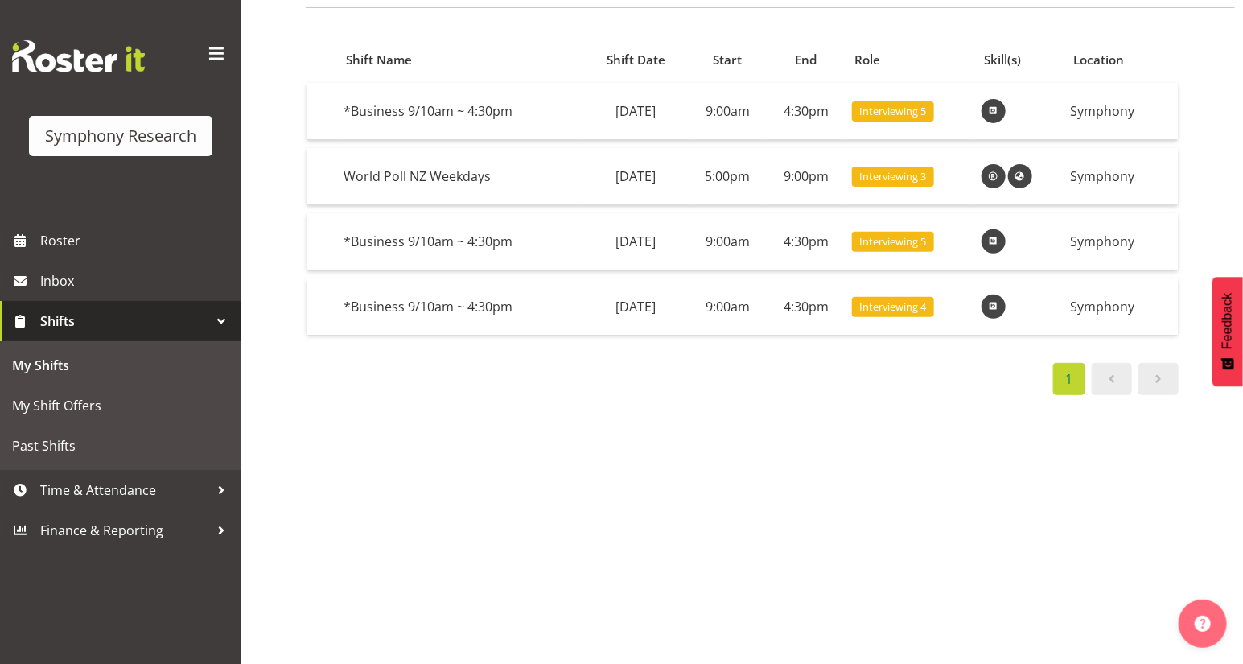
click at [1161, 369] on span at bounding box center [1158, 378] width 19 height 19
click at [1167, 369] on span at bounding box center [1158, 378] width 19 height 19
click at [1161, 372] on span at bounding box center [1158, 378] width 19 height 19
click at [1161, 369] on span at bounding box center [1158, 378] width 19 height 19
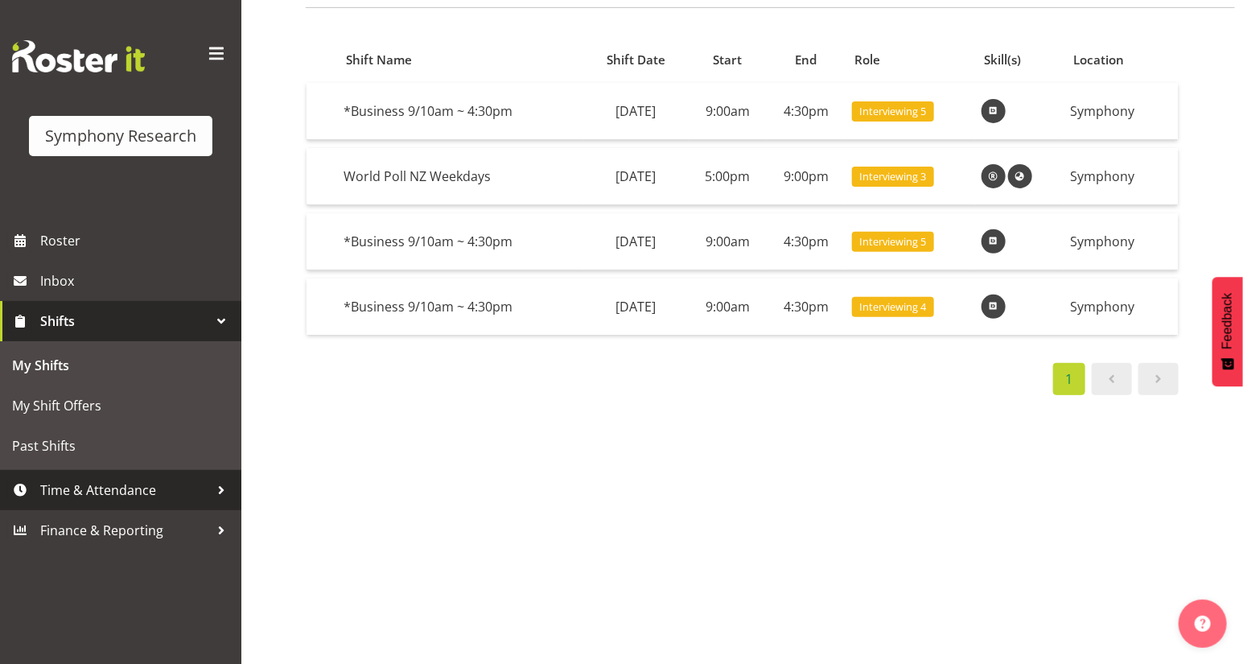
click at [114, 484] on span "Time & Attendance" at bounding box center [124, 490] width 169 height 24
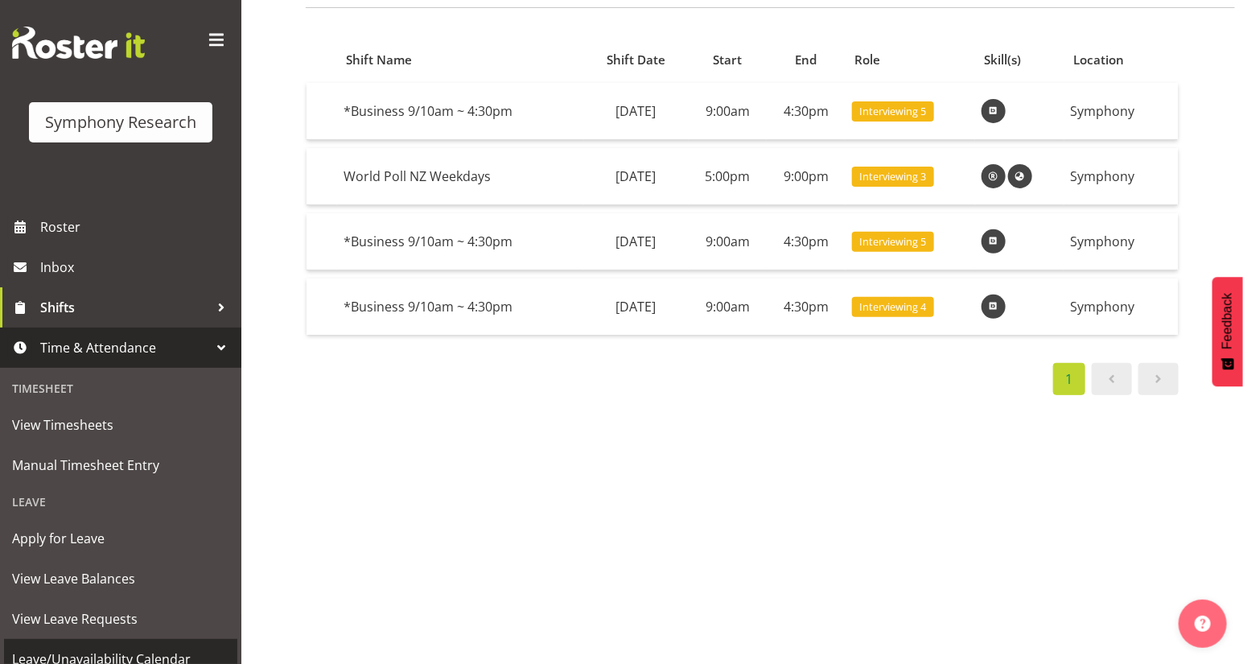
scroll to position [0, 0]
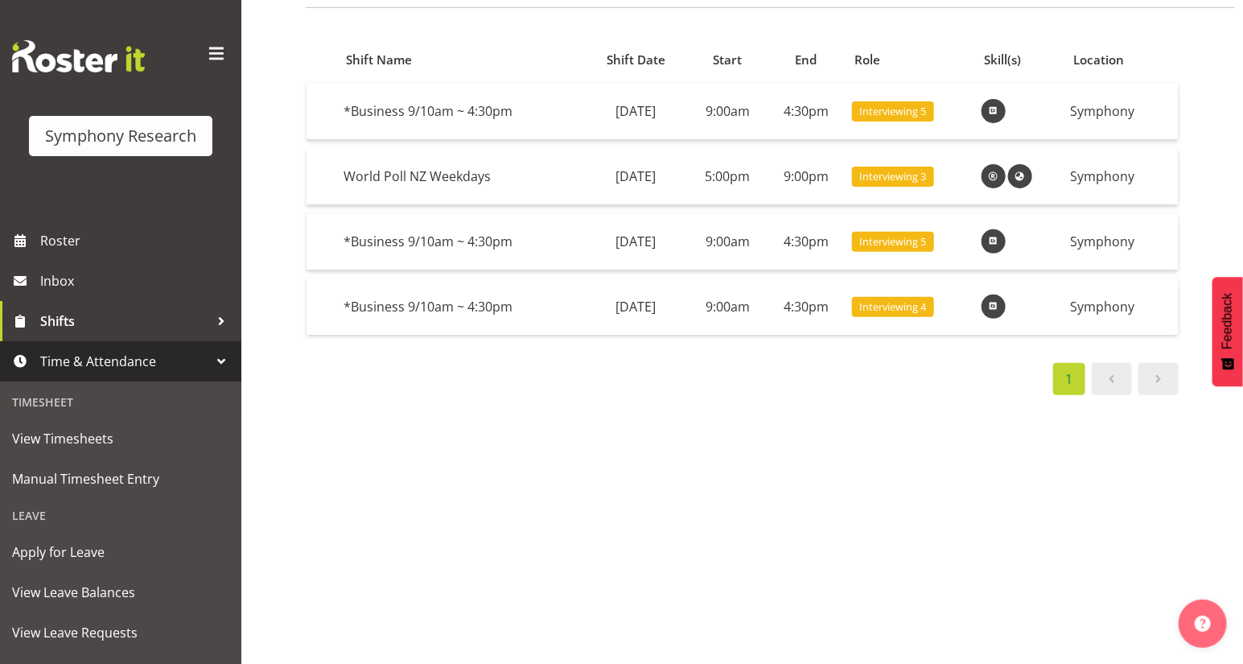
click at [1162, 371] on span at bounding box center [1158, 378] width 19 height 19
click at [1111, 369] on span at bounding box center [1112, 378] width 19 height 19
